Goal: Task Accomplishment & Management: Use online tool/utility

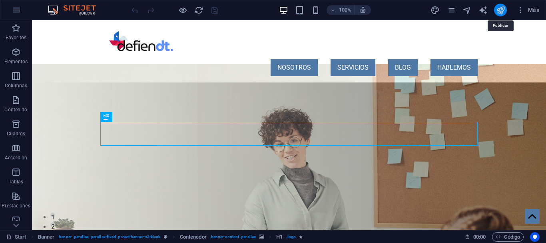
click at [498, 11] on icon "publish" at bounding box center [500, 10] width 9 height 9
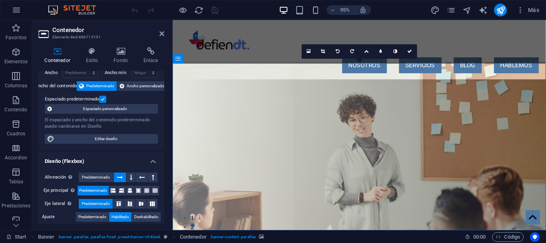
scroll to position [72, 0]
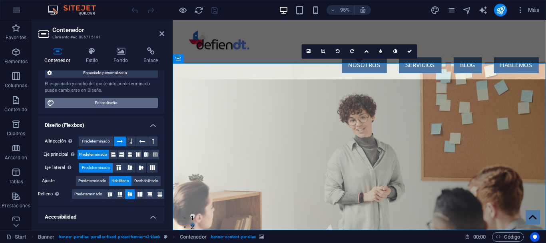
click at [108, 104] on span "Editar diseño" at bounding box center [106, 103] width 99 height 10
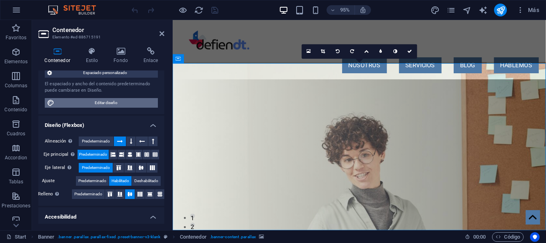
select select "px"
select select "400"
select select "px"
select select "rem"
select select "ease-in-out"
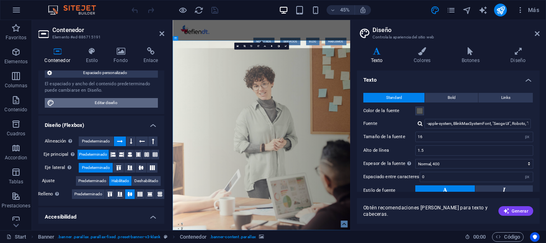
scroll to position [60, 0]
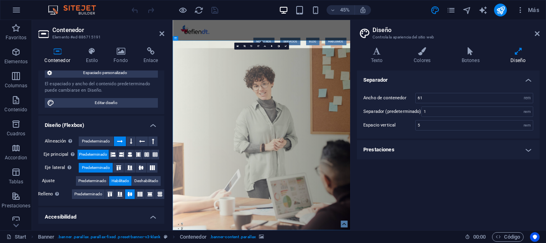
click at [500, 149] on h4 "Prestaciones" at bounding box center [448, 149] width 183 height 19
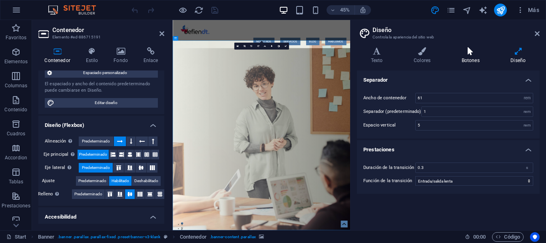
click at [473, 57] on h4 "Botones" at bounding box center [472, 55] width 49 height 17
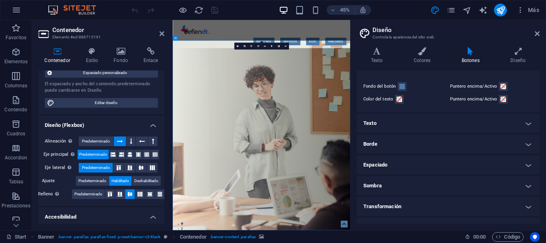
scroll to position [36, 0]
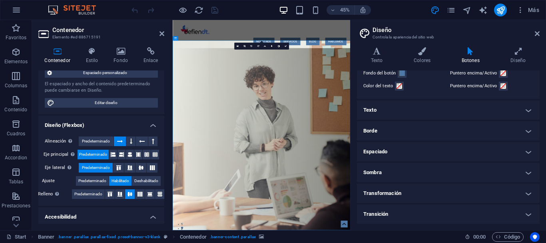
click at [413, 221] on h4 "Transición" at bounding box center [448, 213] width 183 height 19
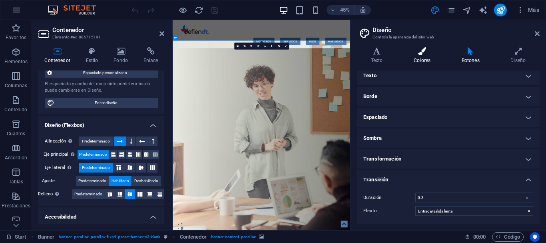
click at [421, 62] on h4 "Colores" at bounding box center [424, 55] width 48 height 17
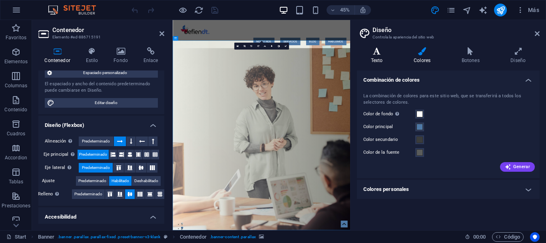
click at [380, 58] on h4 "Texto" at bounding box center [378, 55] width 43 height 17
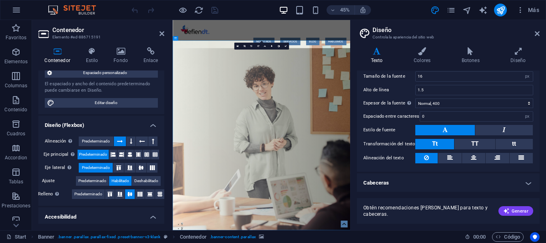
click at [433, 184] on h4 "Cabeceras" at bounding box center [448, 182] width 183 height 19
click at [433, 184] on h4 "Cabeceras" at bounding box center [448, 180] width 183 height 14
click at [433, 184] on h4 "Cabeceras" at bounding box center [448, 182] width 183 height 19
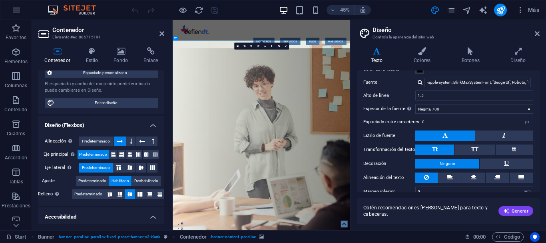
scroll to position [216, 0]
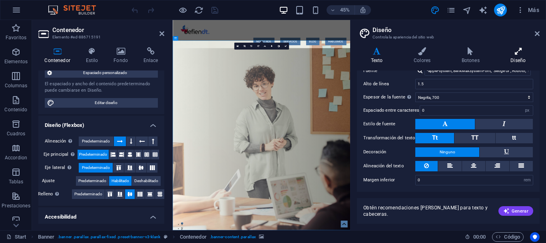
click at [517, 50] on icon at bounding box center [518, 51] width 43 height 8
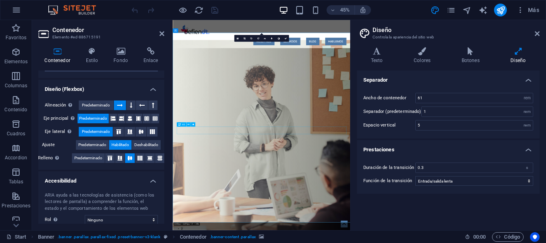
scroll to position [0, 0]
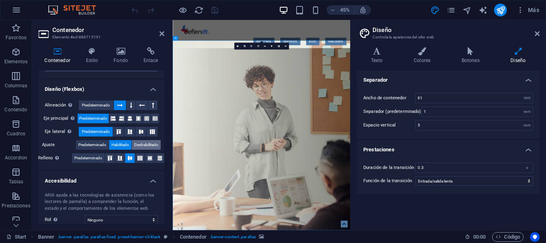
click at [155, 141] on span "Deshabilitado" at bounding box center [146, 145] width 24 height 10
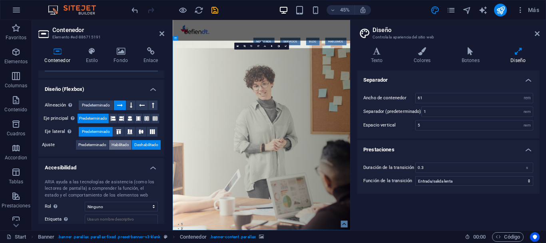
click at [120, 144] on span "Habilitado" at bounding box center [121, 145] width 18 height 10
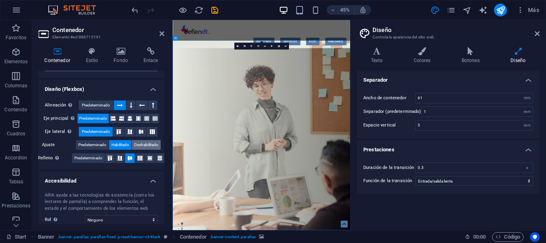
click at [144, 144] on span "Deshabilitado" at bounding box center [146, 145] width 24 height 10
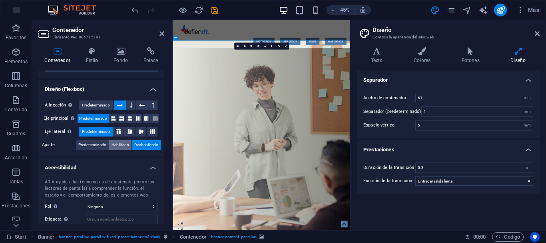
click at [118, 146] on span "Habilitado" at bounding box center [121, 145] width 18 height 10
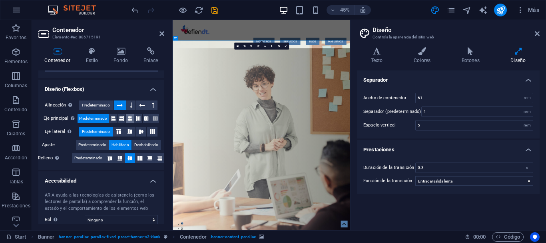
scroll to position [36, 0]
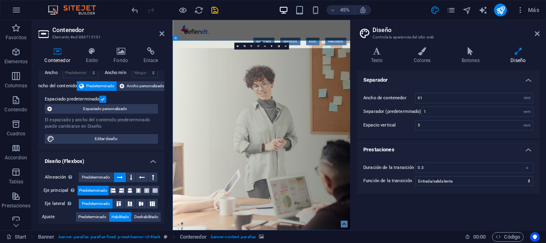
click at [152, 159] on h4 "Diseño (Flexbox)" at bounding box center [101, 158] width 126 height 14
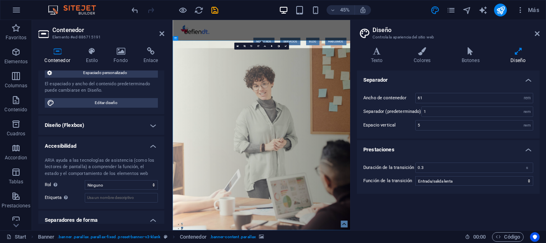
scroll to position [96, 0]
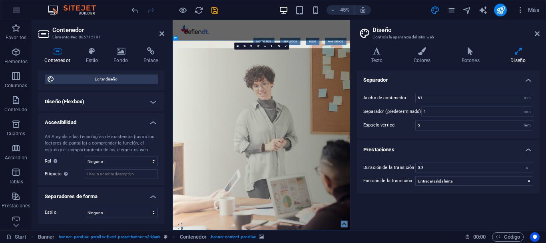
click at [150, 123] on h4 "Accesibilidad" at bounding box center [101, 120] width 126 height 14
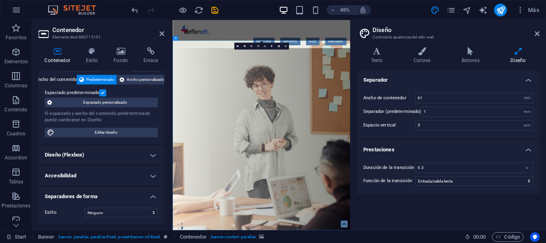
click at [155, 192] on h4 "Separadores de forma" at bounding box center [101, 194] width 126 height 14
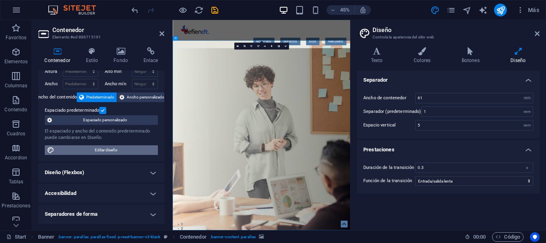
scroll to position [0, 0]
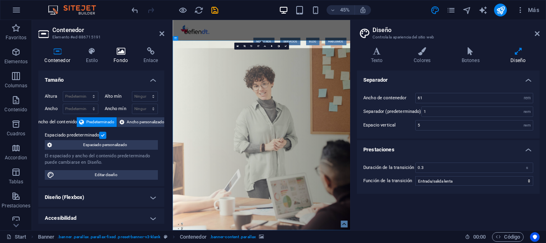
click at [116, 51] on icon at bounding box center [121, 51] width 27 height 8
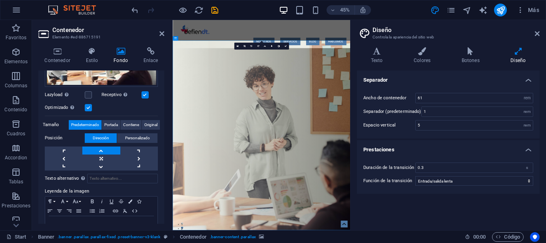
scroll to position [129, 0]
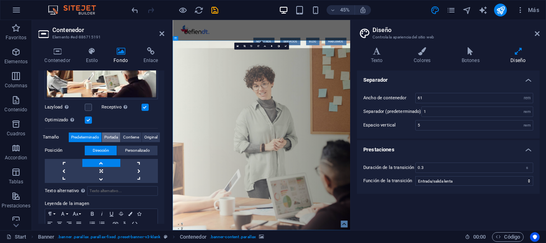
click at [106, 138] on span "Portada" at bounding box center [111, 137] width 14 height 10
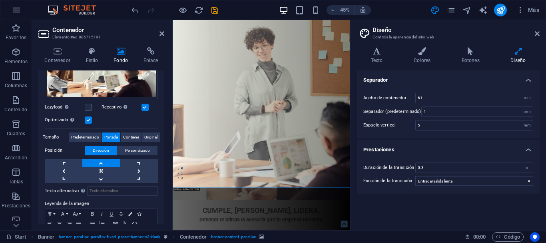
scroll to position [0, 0]
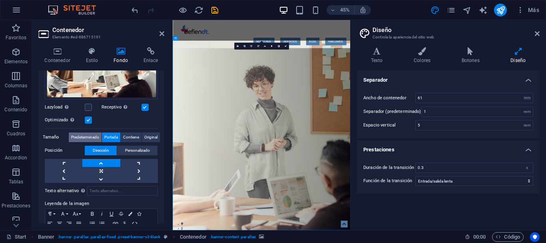
click at [96, 136] on span "Predeterminado" at bounding box center [85, 137] width 28 height 10
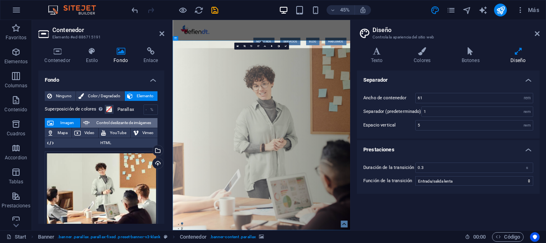
click at [113, 122] on span "Control deslizante de imágenes" at bounding box center [123, 123] width 63 height 10
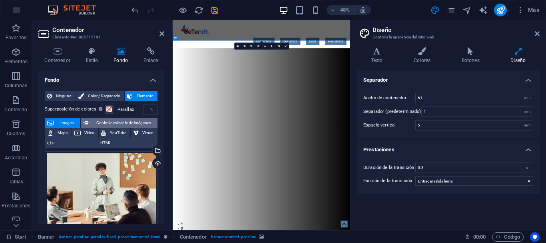
select select "ms"
select select "s"
select select "progressive"
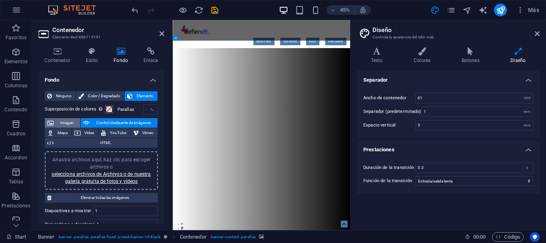
click at [70, 125] on span "Imagen" at bounding box center [67, 123] width 22 height 10
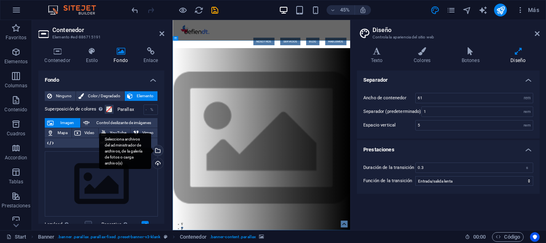
click at [151, 153] on div "Selecciona archivos del administrador de archivos, de la galería de fotos o car…" at bounding box center [125, 151] width 52 height 36
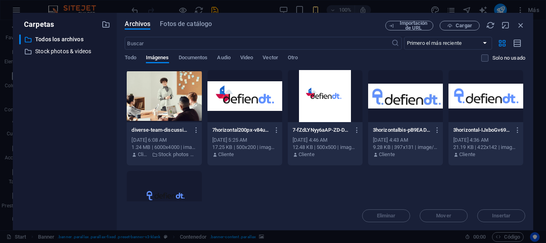
click at [172, 108] on div at bounding box center [164, 96] width 75 height 52
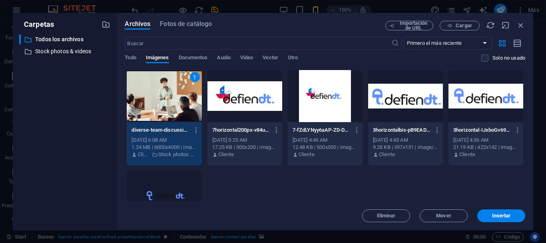
click at [172, 108] on div "1" at bounding box center [164, 96] width 75 height 52
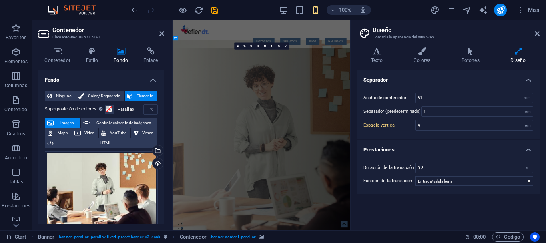
type input "5"
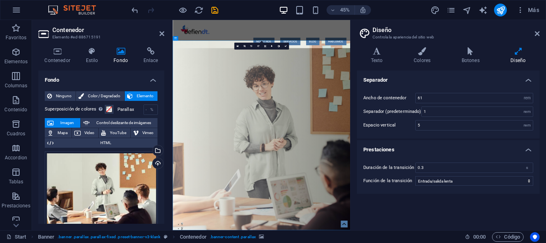
click at [154, 80] on h4 "Fondo" at bounding box center [101, 77] width 126 height 14
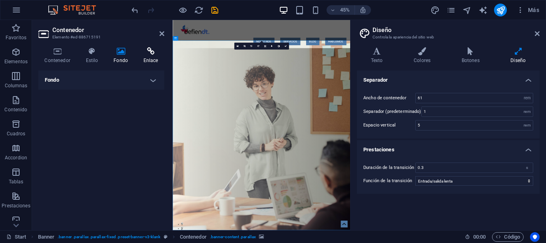
click at [154, 52] on icon at bounding box center [150, 51] width 27 height 8
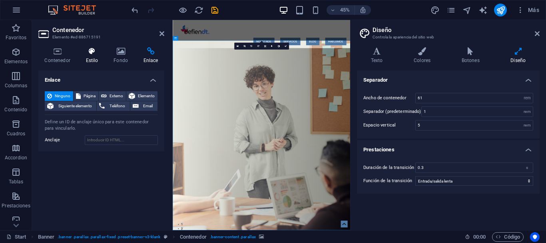
click at [91, 54] on icon at bounding box center [92, 51] width 25 height 8
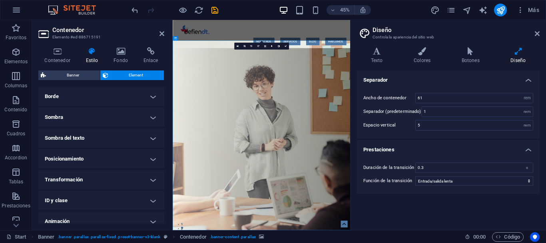
scroll to position [208, 0]
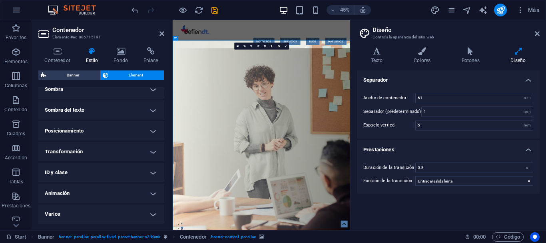
click at [106, 127] on h4 "Posicionamiento" at bounding box center [101, 130] width 126 height 19
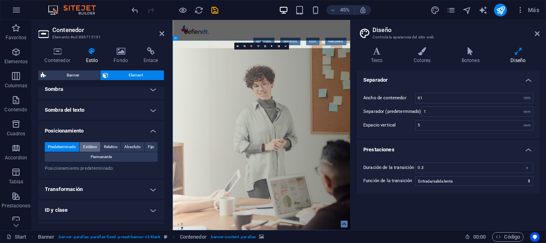
click at [92, 146] on span "Estático" at bounding box center [90, 147] width 14 height 10
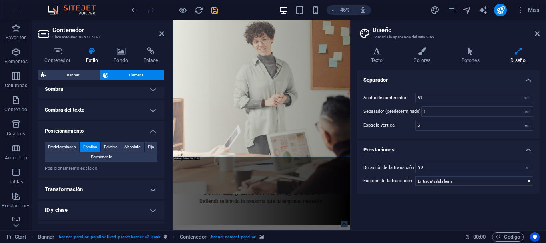
scroll to position [0, 0]
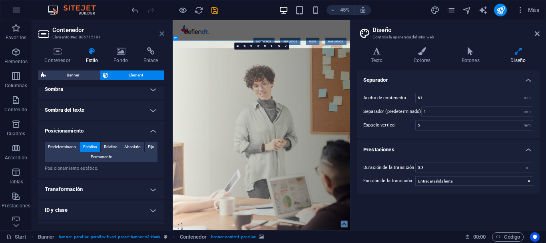
click at [163, 33] on icon at bounding box center [161, 33] width 5 height 6
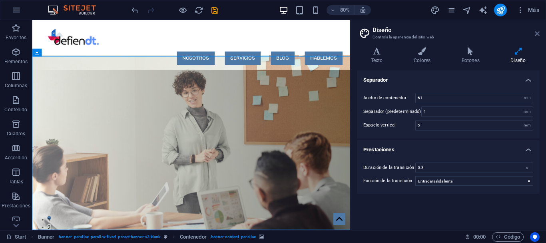
click at [538, 34] on icon at bounding box center [537, 33] width 5 height 6
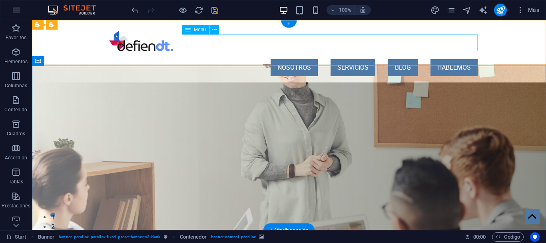
click at [293, 59] on nav "NOSOTROS SERVICIOS BLOG HABLEMOS" at bounding box center [288, 67] width 377 height 17
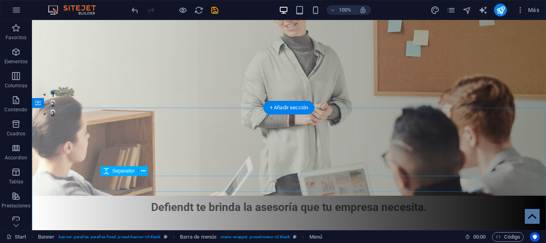
scroll to position [245, 0]
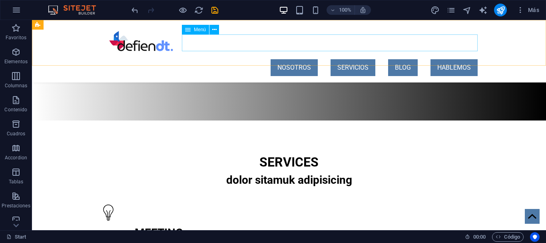
click at [290, 59] on nav "NOSOTROS SERVICIOS BLOG HABLEMOS" at bounding box center [288, 67] width 377 height 17
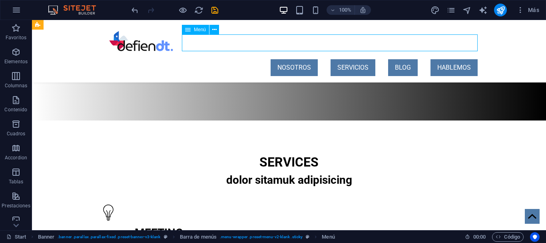
click at [290, 59] on nav "NOSOTROS SERVICIOS BLOG HABLEMOS" at bounding box center [288, 67] width 377 height 17
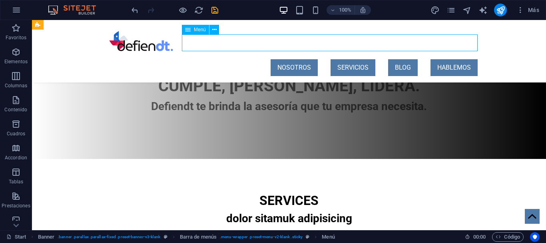
select select
select select "default"
select select
select select "default"
select select
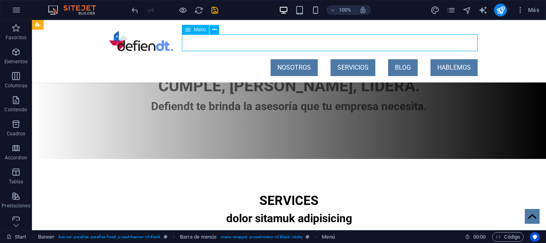
select select "default"
select select
select select "default"
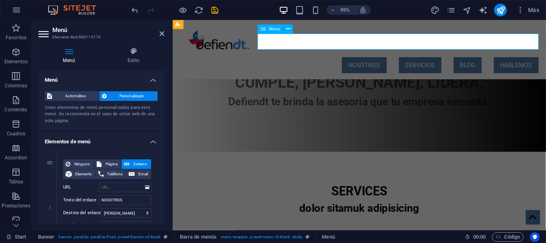
scroll to position [256, 0]
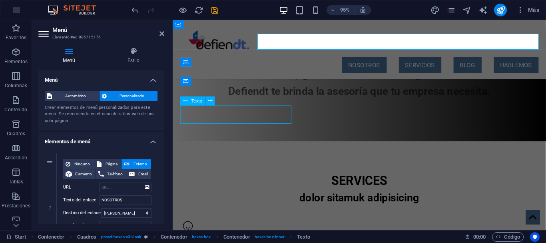
scroll to position [245, 0]
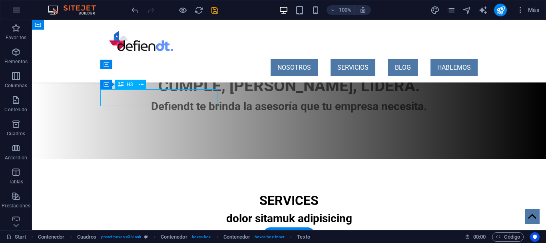
scroll to position [256, 0]
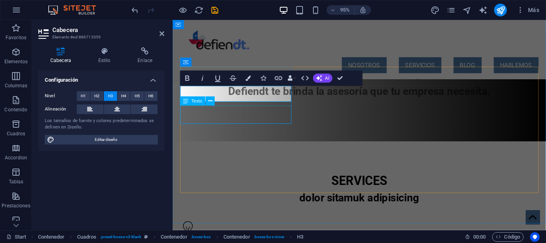
click at [194, 97] on div "Texto" at bounding box center [192, 100] width 25 height 9
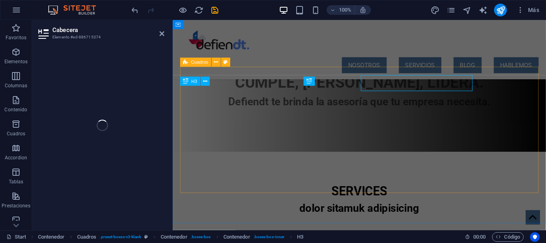
scroll to position [256, 0]
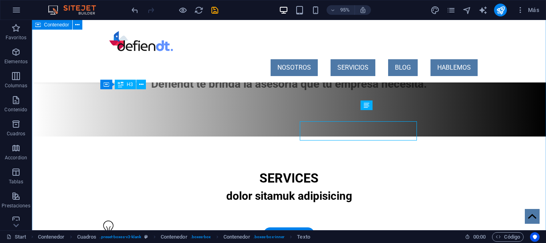
scroll to position [245, 0]
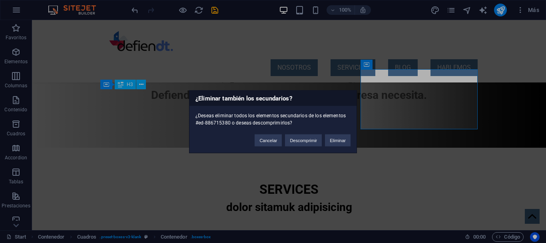
click at [372, 80] on div "¿Eliminar también los secundarios? ¿Deseas eliminar todos los elementos secunda…" at bounding box center [273, 121] width 546 height 243
click at [343, 142] on button "Eliminar" at bounding box center [338, 140] width 26 height 12
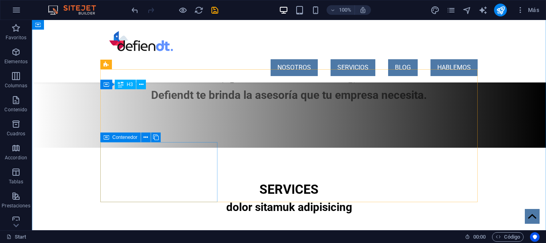
click at [108, 139] on icon at bounding box center [107, 137] width 6 height 10
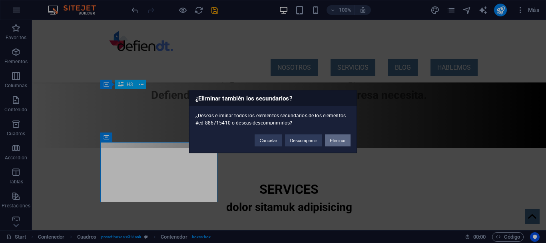
click at [333, 142] on button "Eliminar" at bounding box center [338, 140] width 26 height 12
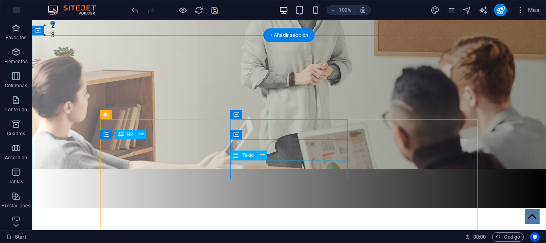
scroll to position [204, 0]
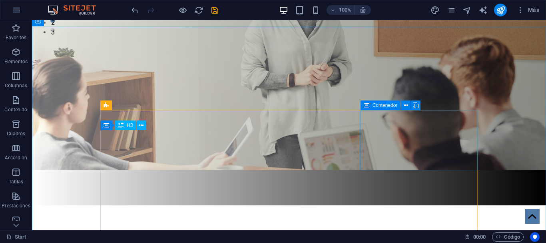
click at [370, 106] on div "Contenedor" at bounding box center [381, 105] width 40 height 10
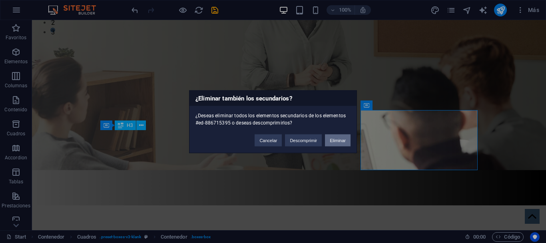
click at [327, 144] on button "Eliminar" at bounding box center [338, 140] width 26 height 12
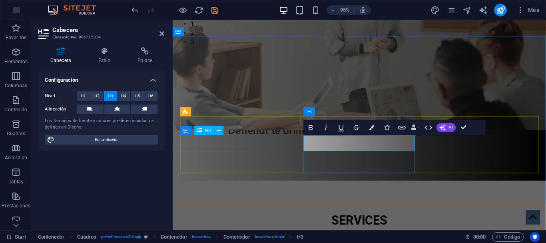
drag, startPoint x: 323, startPoint y: 152, endPoint x: 414, endPoint y: 150, distance: 91.2
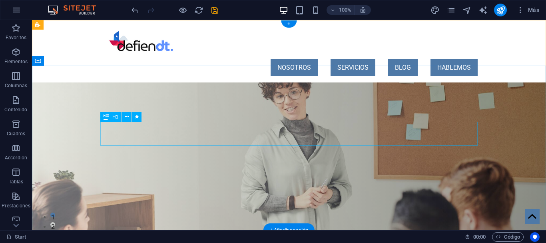
scroll to position [163, 0]
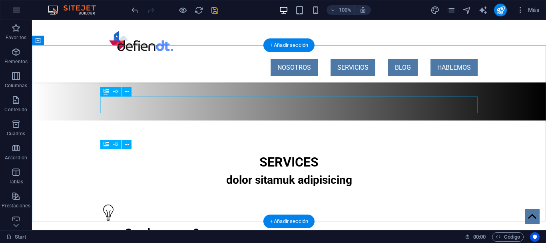
scroll to position [122, 0]
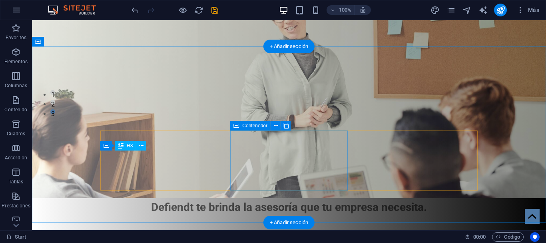
scroll to position [204, 0]
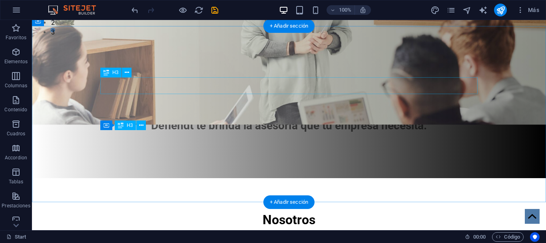
click at [333, 229] on div "dolor sitamuk adipisicing" at bounding box center [288, 237] width 377 height 17
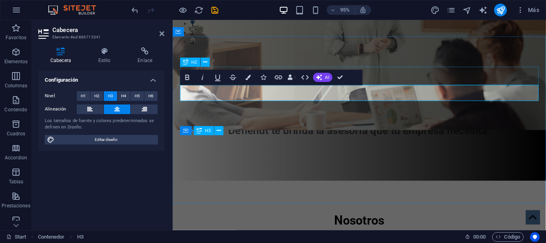
click at [445, 221] on div "Nosotros" at bounding box center [369, 230] width 377 height 19
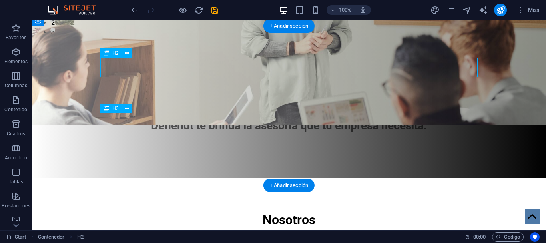
click at [326, 210] on div "Nosotros" at bounding box center [288, 219] width 377 height 19
click at [279, 229] on div at bounding box center [288, 237] width 377 height 16
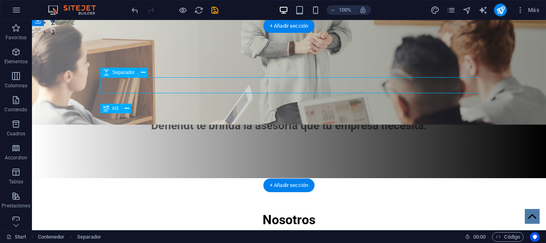
click at [279, 229] on div at bounding box center [288, 237] width 377 height 16
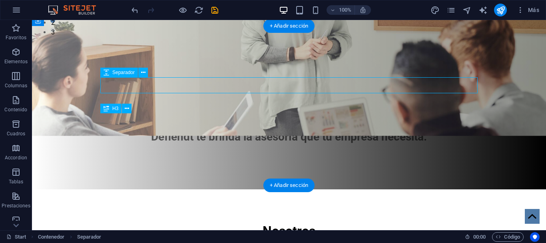
select select "px"
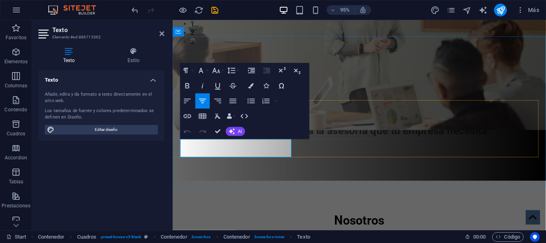
drag, startPoint x: 279, startPoint y: 161, endPoint x: 163, endPoint y: 149, distance: 116.6
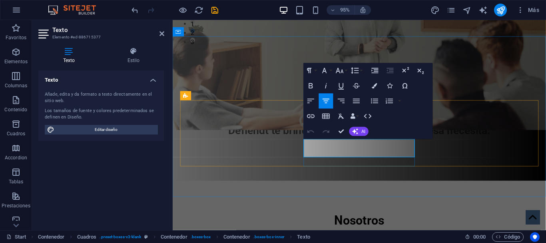
drag, startPoint x: 414, startPoint y: 159, endPoint x: 318, endPoint y: 151, distance: 96.3
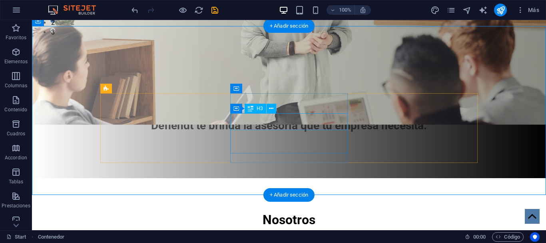
drag, startPoint x: 309, startPoint y: 119, endPoint x: 305, endPoint y: 122, distance: 5.7
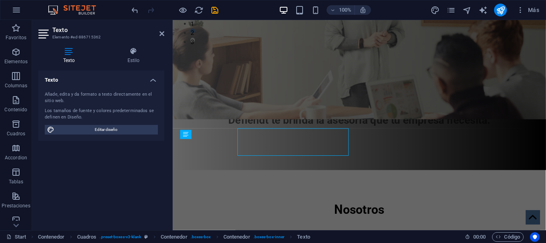
click at [153, 148] on div "Texto Añade, edita y da formato a texto directamente en el sitio web. Los tamañ…" at bounding box center [101, 146] width 126 height 153
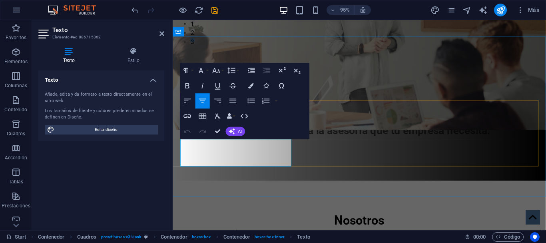
drag, startPoint x: 187, startPoint y: 151, endPoint x: 282, endPoint y: 175, distance: 97.8
copy p "Asesorías estratégicas en gestión de personas, alineada con la legislación labo…"
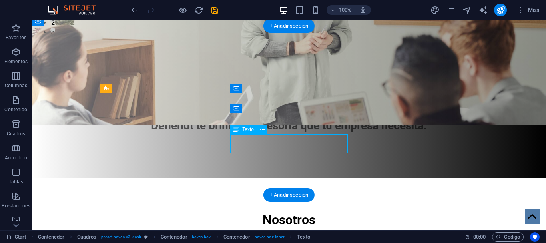
drag, startPoint x: 327, startPoint y: 149, endPoint x: 267, endPoint y: 146, distance: 60.8
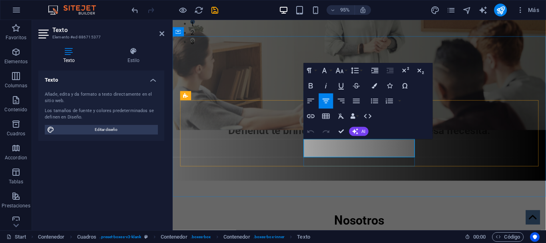
drag, startPoint x: 410, startPoint y: 161, endPoint x: 271, endPoint y: 129, distance: 142.4
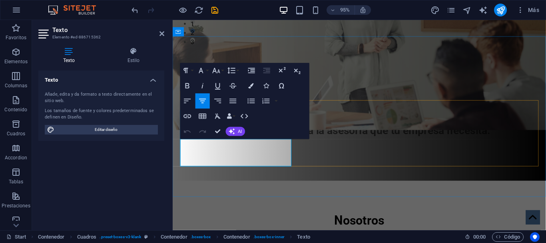
drag, startPoint x: 264, startPoint y: 172, endPoint x: 187, endPoint y: 151, distance: 80.0
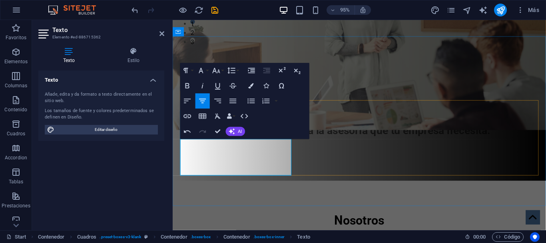
drag, startPoint x: 250, startPoint y: 172, endPoint x: 228, endPoint y: 172, distance: 22.0
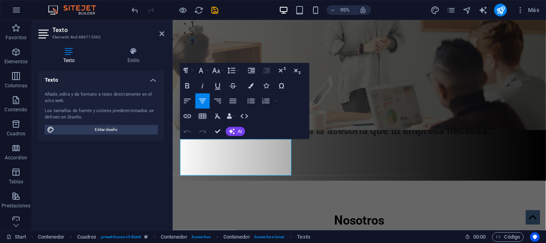
click at [155, 80] on h4 "Texto" at bounding box center [101, 77] width 126 height 14
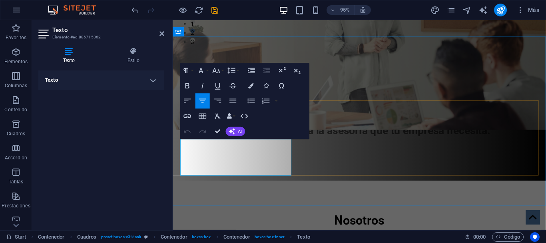
drag, startPoint x: 227, startPoint y: 171, endPoint x: 253, endPoint y: 171, distance: 26.4
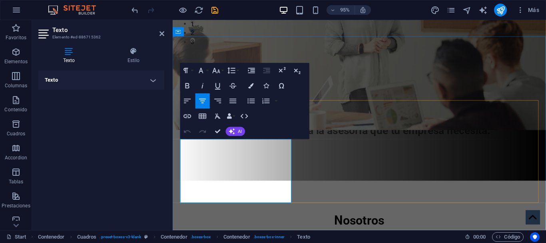
drag, startPoint x: 242, startPoint y: 200, endPoint x: 268, endPoint y: 201, distance: 26.4
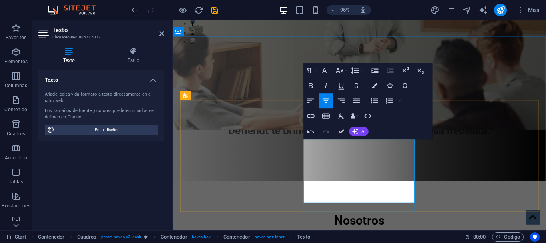
drag, startPoint x: 390, startPoint y: 198, endPoint x: 395, endPoint y: 207, distance: 9.7
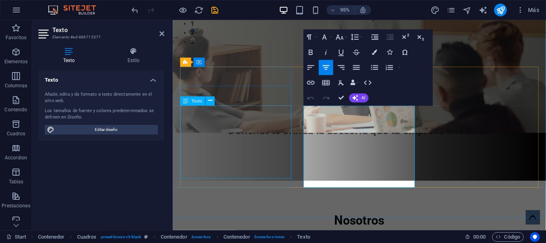
scroll to position [245, 0]
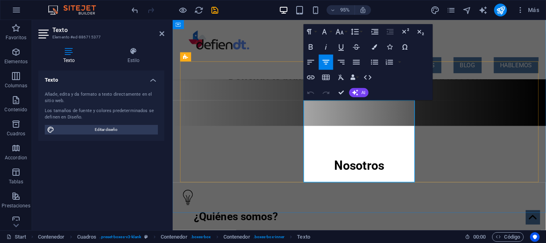
drag, startPoint x: 347, startPoint y: 118, endPoint x: 371, endPoint y: 118, distance: 24.0
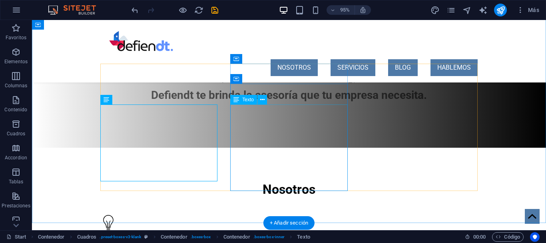
scroll to position [233, 0]
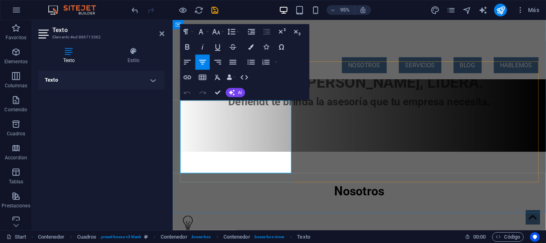
drag, startPoint x: 222, startPoint y: 130, endPoint x: 286, endPoint y: 130, distance: 64.0
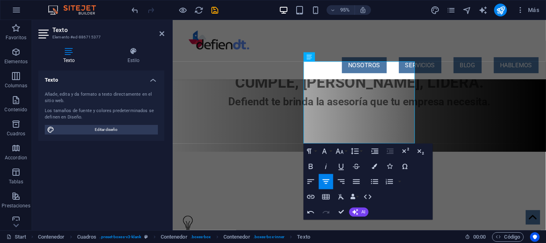
scroll to position [285, 0]
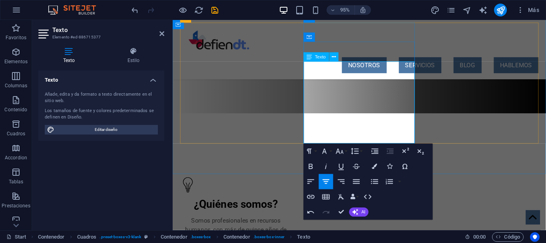
drag, startPoint x: 342, startPoint y: 136, endPoint x: 347, endPoint y: 136, distance: 5.7
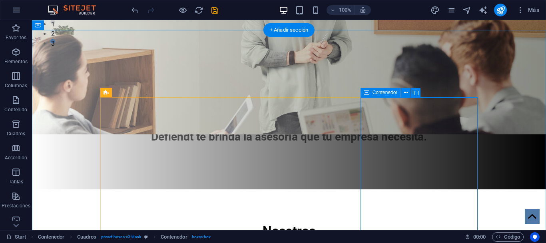
scroll to position [233, 0]
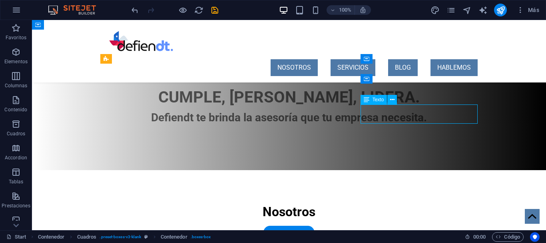
scroll to position [245, 0]
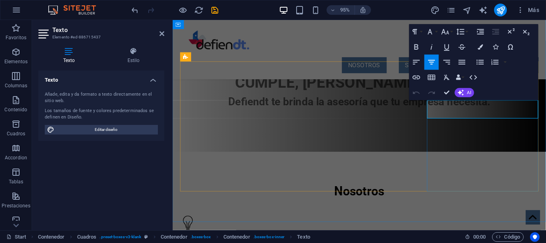
drag, startPoint x: 540, startPoint y: 118, endPoint x: 449, endPoint y: 109, distance: 91.6
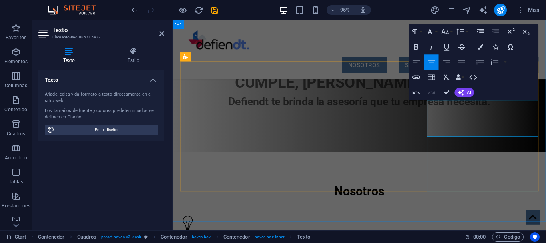
drag, startPoint x: 530, startPoint y: 122, endPoint x: 531, endPoint y: 126, distance: 4.0
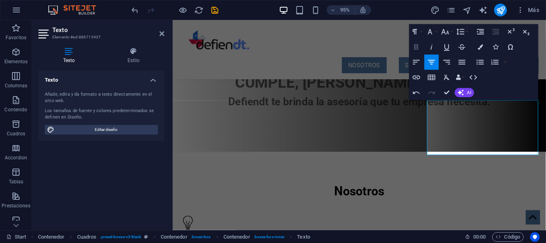
click at [415, 47] on icon "button" at bounding box center [417, 46] width 4 height 5
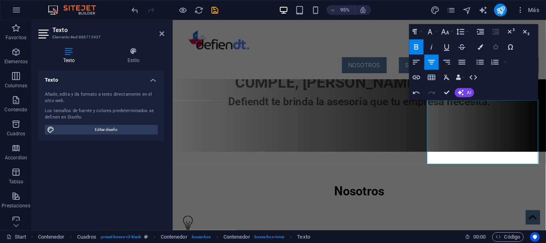
click at [493, 47] on button "Icons" at bounding box center [495, 46] width 14 height 15
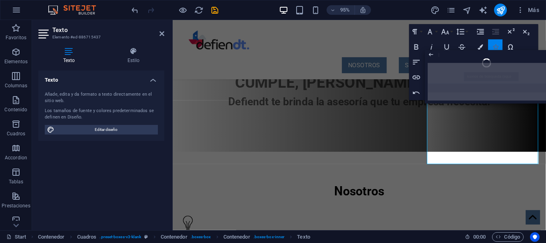
click at [496, 46] on icon "button" at bounding box center [495, 46] width 5 height 5
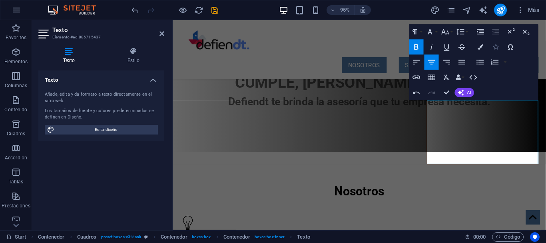
click at [496, 47] on icon "button" at bounding box center [495, 46] width 5 height 5
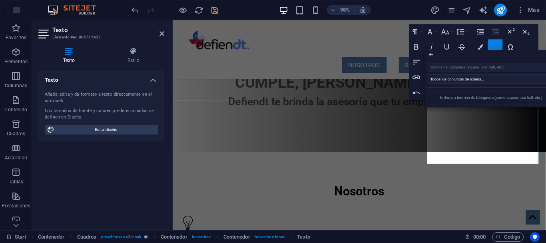
click at [496, 47] on icon "button" at bounding box center [495, 46] width 5 height 5
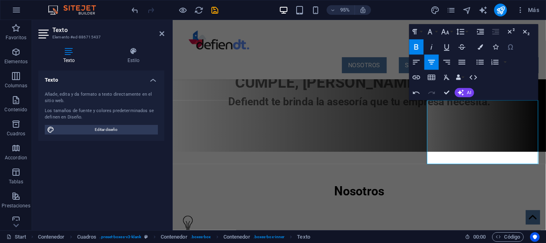
click at [508, 48] on icon "button" at bounding box center [510, 46] width 9 height 9
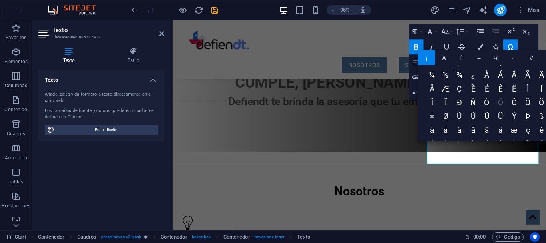
scroll to position [94, 0]
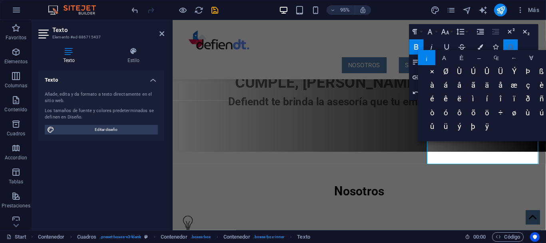
click at [514, 46] on icon "button" at bounding box center [510, 46] width 9 height 9
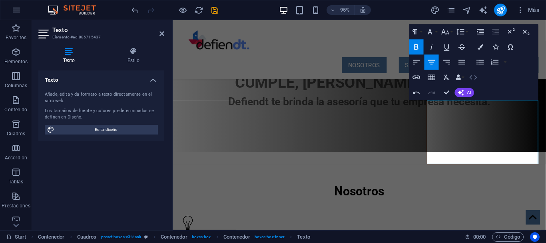
click at [475, 78] on icon "button" at bounding box center [473, 77] width 9 height 9
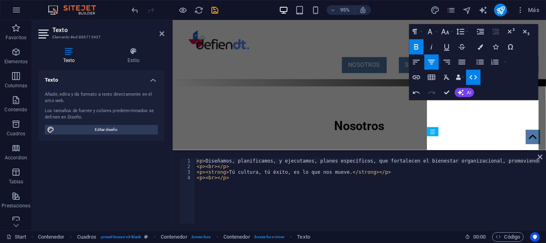
scroll to position [186, 0]
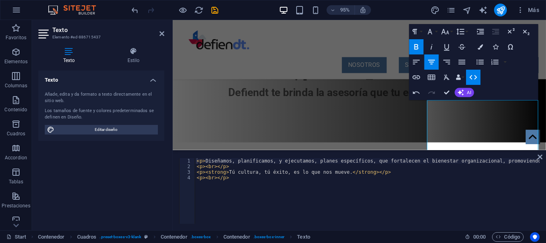
type textarea "<p><br></p>"
click at [235, 193] on div "< p > Diseñamos, planificamos, y ejecutamos, planes específicos, que fortalecen…" at bounding box center [396, 196] width 402 height 77
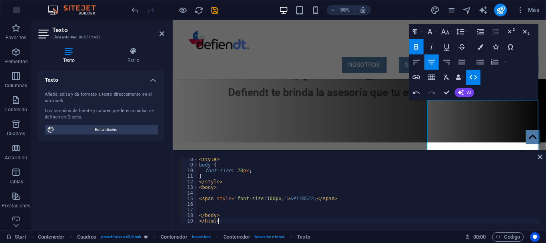
scroll to position [41, 0]
drag, startPoint x: 215, startPoint y: 189, endPoint x: 196, endPoint y: 189, distance: 19.2
click at [197, 189] on div "< style > body { font-size : 20 px ; } </ style > < body > < span style = 'font…" at bounding box center [368, 191] width 342 height 66
type textarea "<body>"
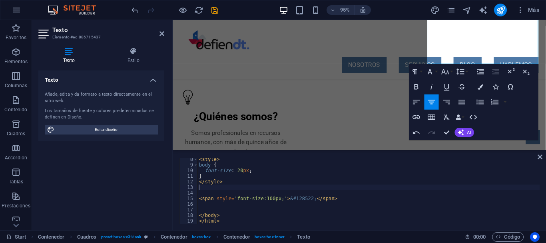
scroll to position [227, 0]
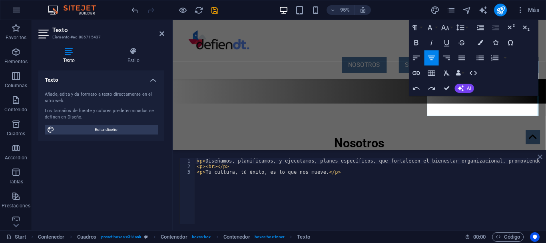
drag, startPoint x: 540, startPoint y: 156, endPoint x: 385, endPoint y: 144, distance: 155.2
click at [540, 156] on icon at bounding box center [540, 156] width 5 height 6
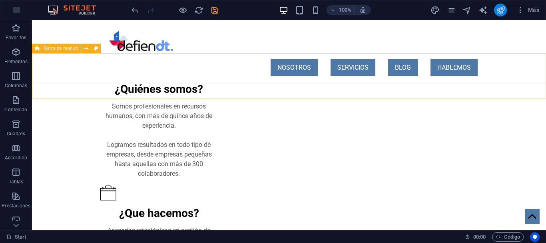
scroll to position [397, 0]
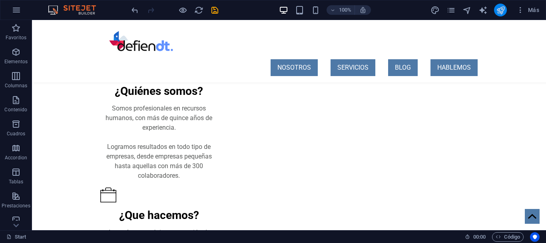
click at [502, 8] on icon "publish" at bounding box center [500, 10] width 9 height 9
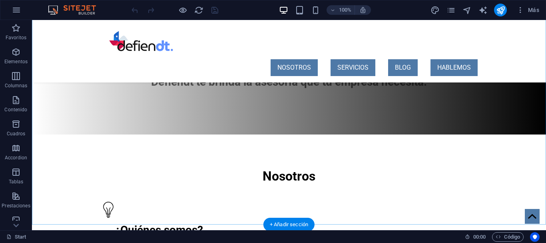
scroll to position [245, 0]
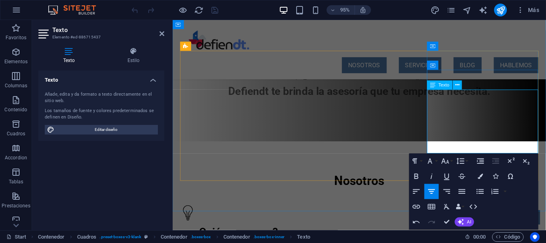
drag, startPoint x: 517, startPoint y: 157, endPoint x: 444, endPoint y: 142, distance: 74.6
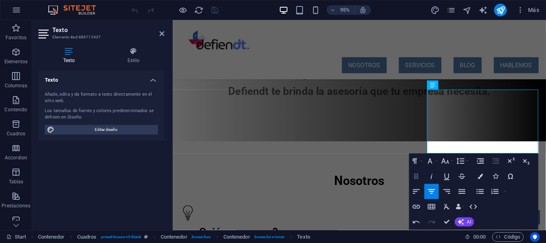
click at [418, 177] on icon "button" at bounding box center [417, 175] width 4 height 5
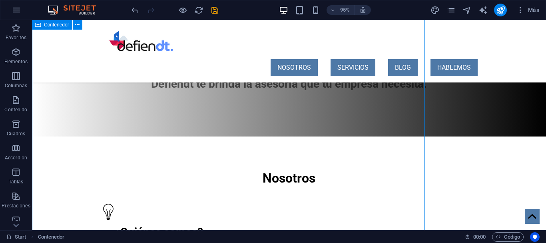
scroll to position [245, 0]
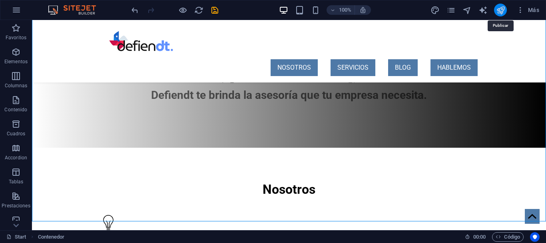
click at [500, 10] on icon "publish" at bounding box center [500, 10] width 9 height 9
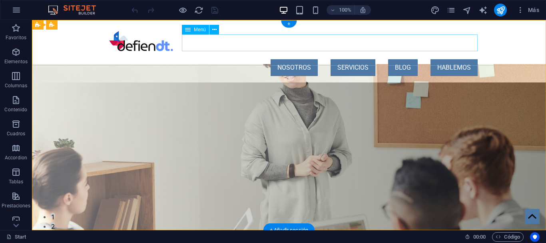
click at [291, 59] on nav "NOSOTROS SERVICIOS BLOG HABLEMOS" at bounding box center [288, 67] width 377 height 17
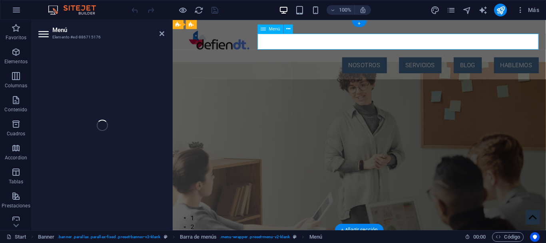
select select
select select "default"
select select
select select "default"
select select
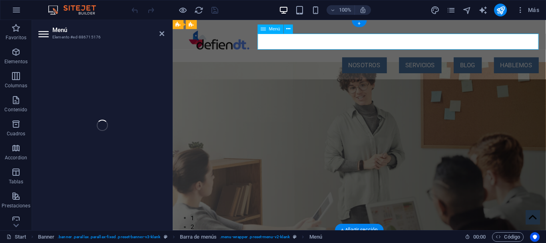
select select "default"
select select
select select "default"
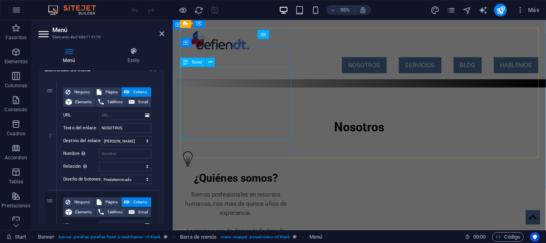
scroll to position [163, 0]
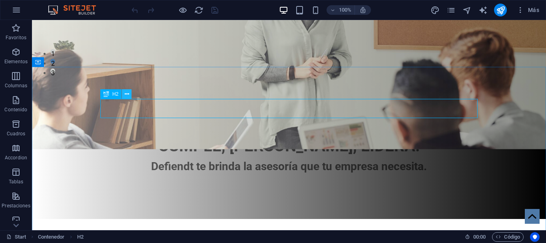
click at [126, 96] on icon at bounding box center [127, 94] width 4 height 8
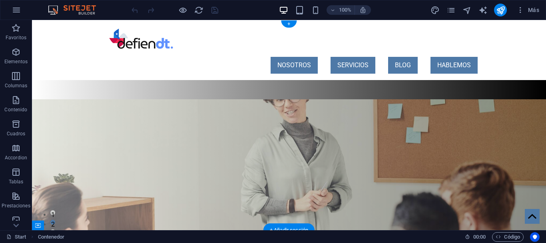
scroll to position [0, 0]
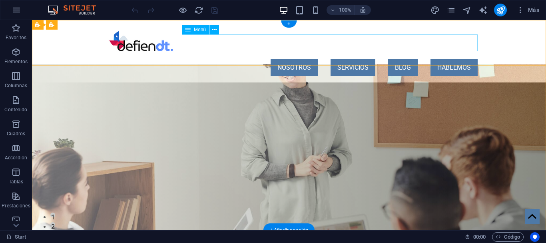
click at [296, 59] on nav "NOSOTROS SERVICIOS BLOG HABLEMOS" at bounding box center [288, 67] width 377 height 17
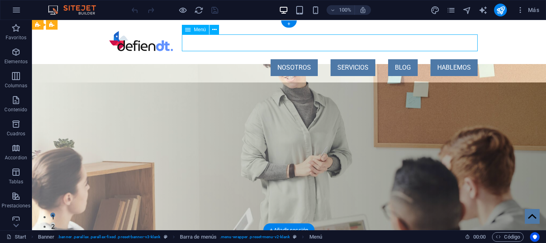
click at [296, 59] on nav "NOSOTROS SERVICIOS BLOG HABLEMOS" at bounding box center [288, 67] width 377 height 17
select select
select select "default"
select select
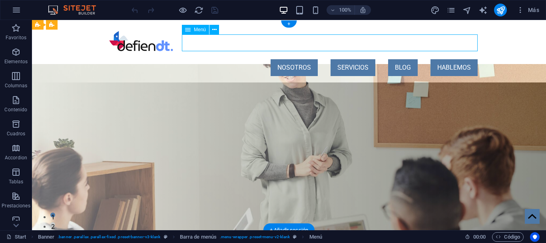
select select "default"
select select
select select "default"
select select
select select "default"
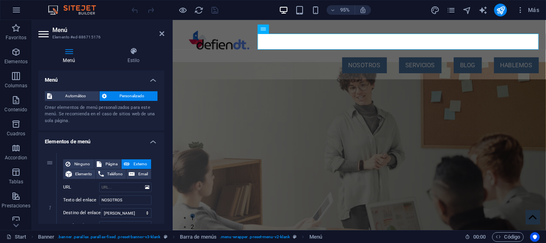
scroll to position [72, 0]
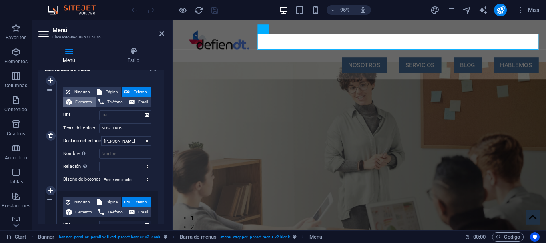
click at [84, 104] on span "Elemento" at bounding box center [83, 102] width 19 height 10
select select
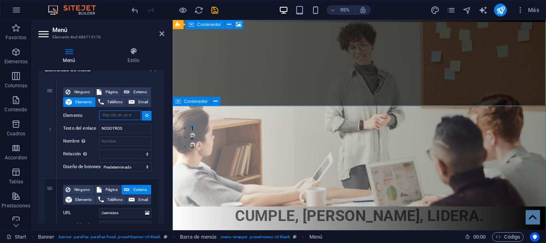
scroll to position [163, 0]
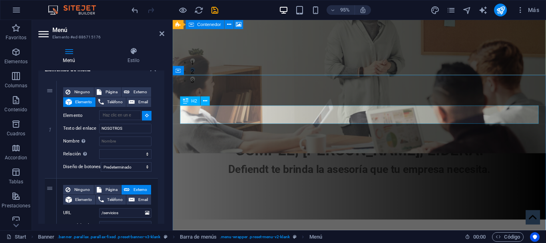
type input "#ed-886715338"
select select
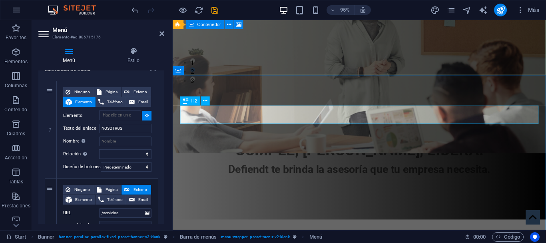
select select
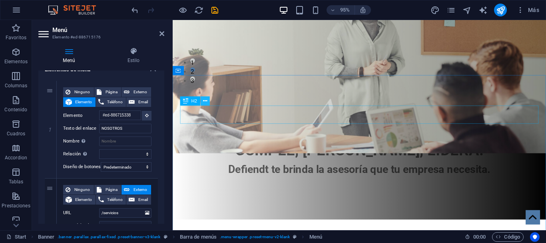
click at [204, 100] on icon at bounding box center [205, 101] width 4 height 8
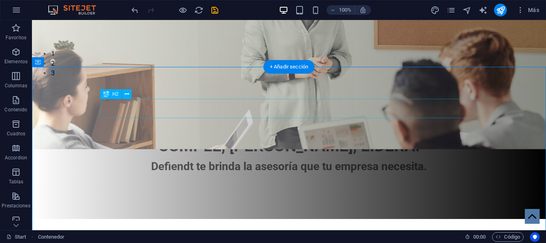
scroll to position [0, 0]
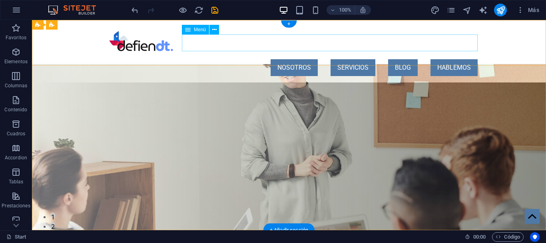
click at [295, 59] on nav "NOSOTROS SERVICIOS BLOG HABLEMOS" at bounding box center [288, 67] width 377 height 17
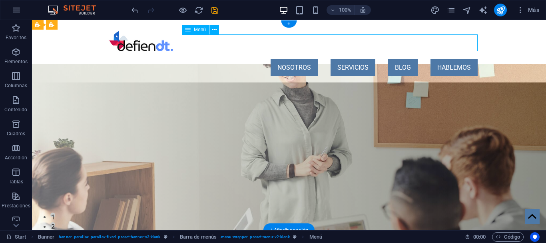
click at [295, 59] on nav "NOSOTROS SERVICIOS BLOG HABLEMOS" at bounding box center [288, 67] width 377 height 17
select select
select select "default"
select select
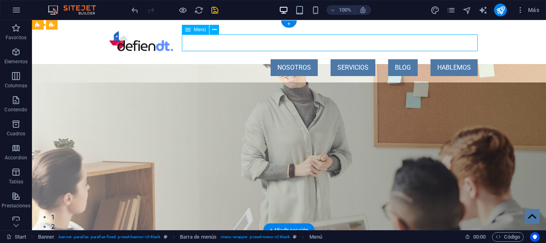
select select "default"
select select
select select "default"
select select
select select "default"
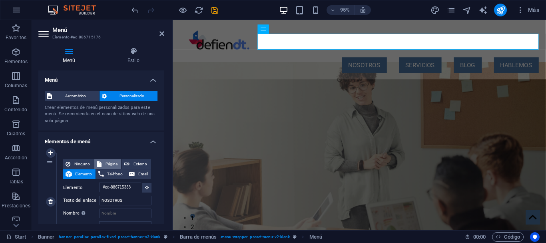
click at [104, 166] on span "Página" at bounding box center [111, 164] width 15 height 10
select select
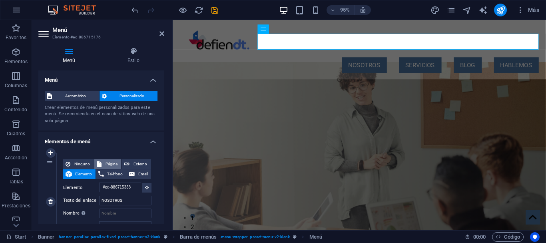
select select
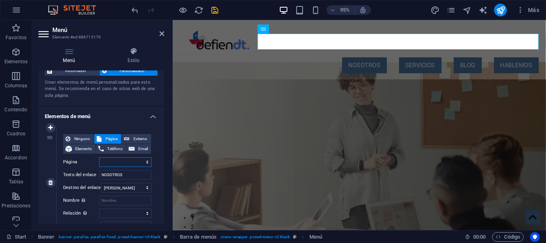
scroll to position [36, 0]
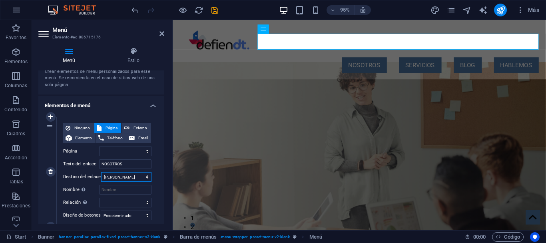
click at [101, 172] on select "Nueva pestaña Misma pestaña Superposición" at bounding box center [126, 177] width 50 height 10
click at [131, 177] on select "Nueva pestaña Misma pestaña Superposición" at bounding box center [126, 177] width 50 height 10
click at [80, 140] on span "Elemento" at bounding box center [83, 138] width 19 height 10
select select
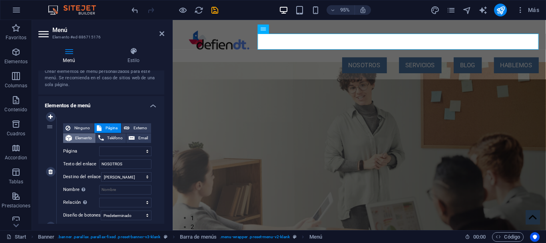
select select
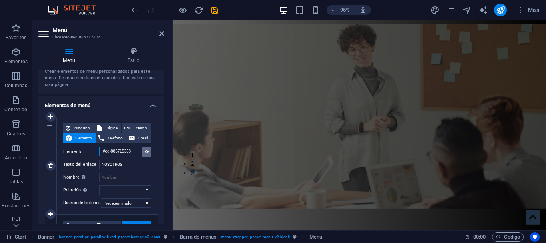
scroll to position [0, 0]
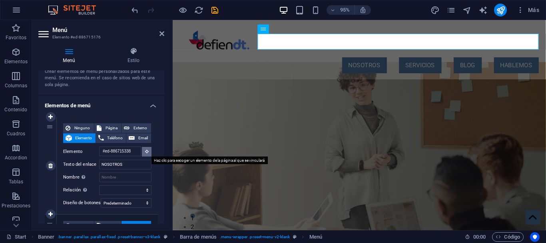
click at [147, 151] on icon at bounding box center [147, 151] width 4 height 4
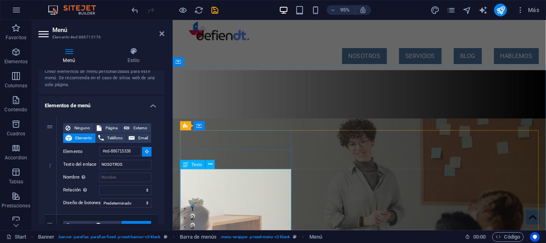
scroll to position [204, 0]
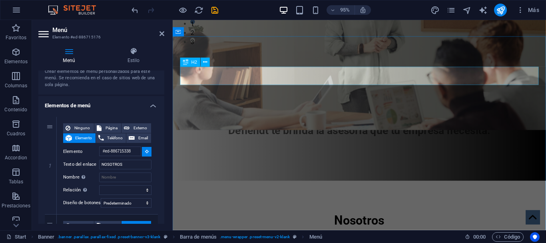
click at [242, 221] on div "Nosotros" at bounding box center [369, 230] width 377 height 19
select select
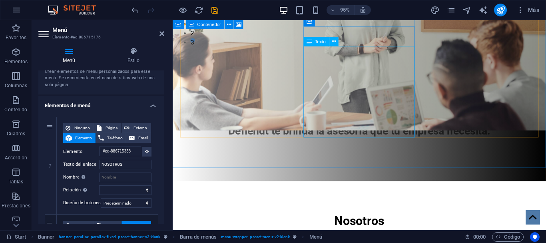
scroll to position [367, 0]
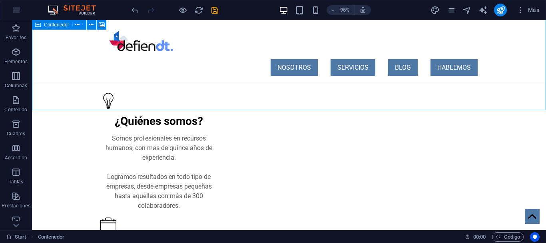
scroll to position [355, 0]
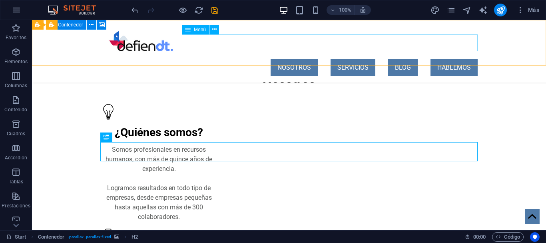
click at [351, 59] on nav "NOSOTROS SERVICIOS BLOG HABLEMOS" at bounding box center [288, 67] width 377 height 17
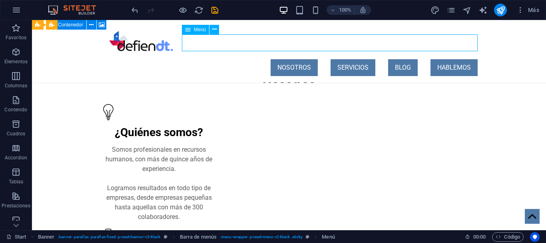
click at [351, 59] on nav "NOSOTROS SERVICIOS BLOG HABLEMOS" at bounding box center [288, 67] width 377 height 17
select select "default"
select select
select select "default"
select select
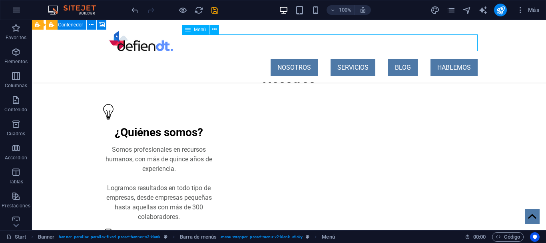
select select "default"
select select
select select "default"
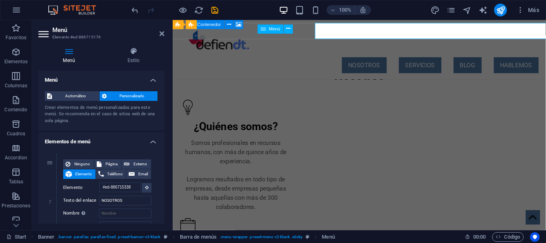
click at [360, 59] on nav "NOSOTROS SERVICIOS BLOG HABLEMOS" at bounding box center [369, 67] width 377 height 17
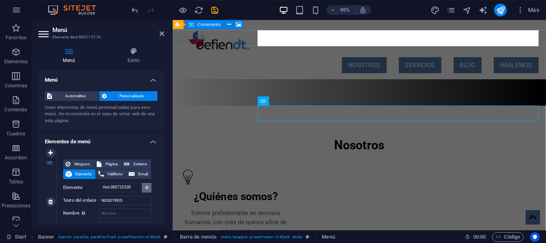
scroll to position [321, 0]
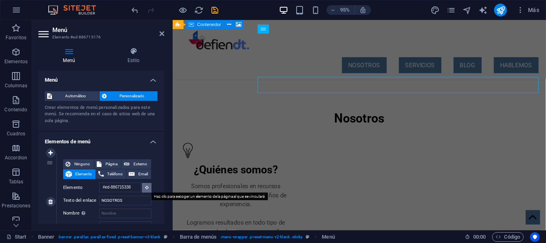
click at [147, 187] on icon at bounding box center [147, 187] width 4 height 4
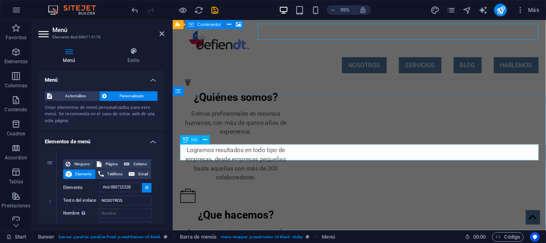
scroll to position [403, 0]
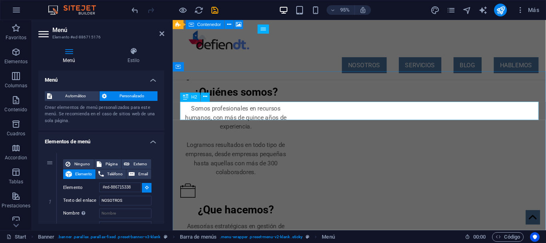
type input "#ed-886715506"
select select
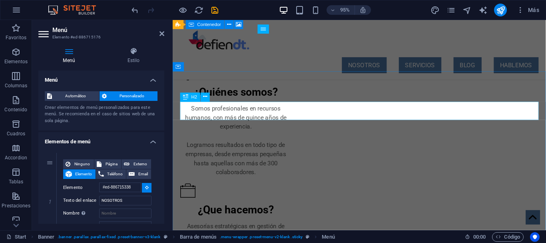
select select
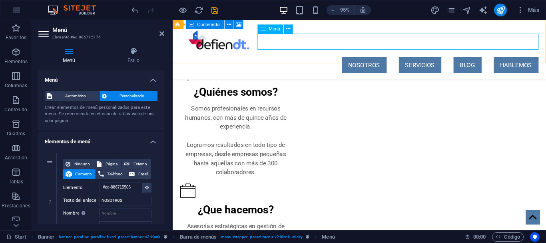
click at [380, 59] on nav "NOSOTROS SERVICIOS BLOG HABLEMOS" at bounding box center [369, 67] width 377 height 17
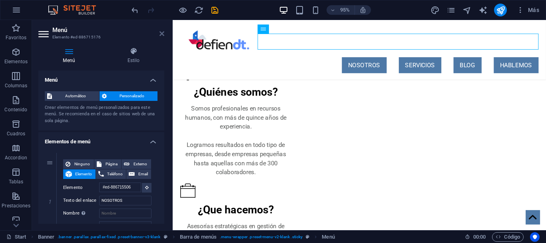
drag, startPoint x: 164, startPoint y: 34, endPoint x: 146, endPoint y: 15, distance: 25.7
click at [164, 34] on icon at bounding box center [161, 33] width 5 height 6
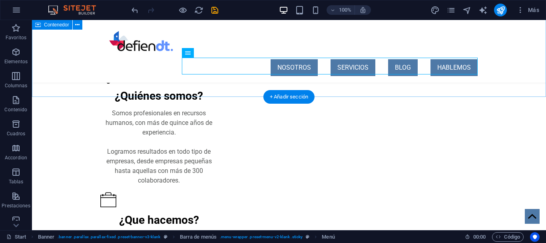
scroll to position [310, 0]
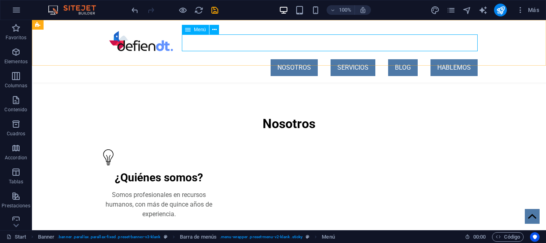
click at [348, 59] on nav "NOSOTROS SERVICIOS BLOG HABLEMOS" at bounding box center [288, 67] width 377 height 17
click at [300, 59] on nav "NOSOTROS SERVICIOS BLOG HABLEMOS" at bounding box center [288, 67] width 377 height 17
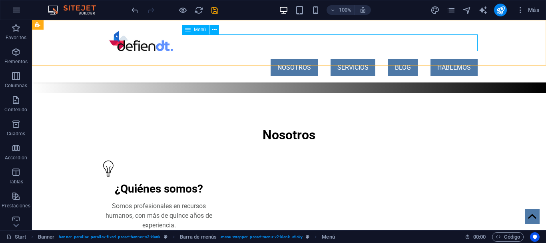
scroll to position [321, 0]
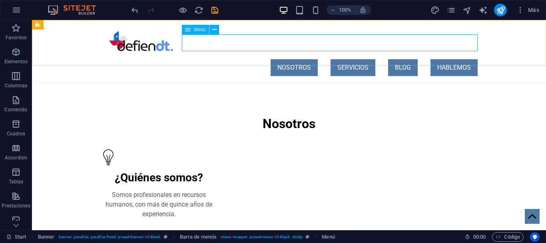
select select "default"
select select
select select "default"
select select
select select "default"
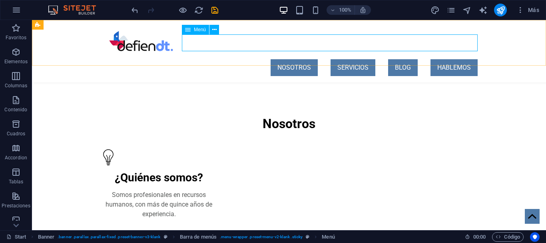
select select
select select "default"
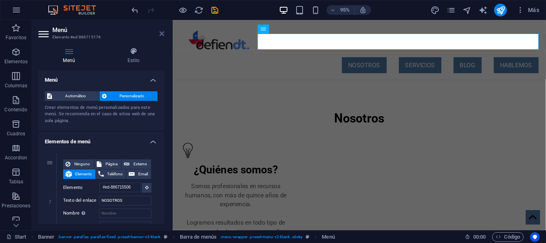
click at [163, 33] on icon at bounding box center [161, 33] width 5 height 6
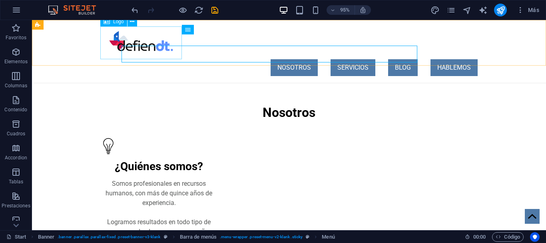
scroll to position [310, 0]
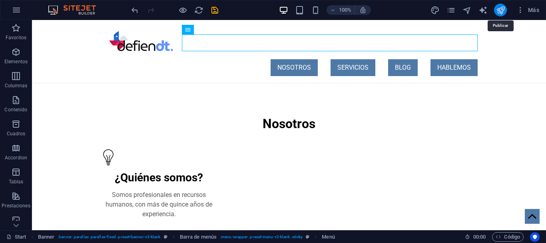
click at [498, 10] on icon "publish" at bounding box center [500, 10] width 9 height 9
